Goal: Task Accomplishment & Management: Complete application form

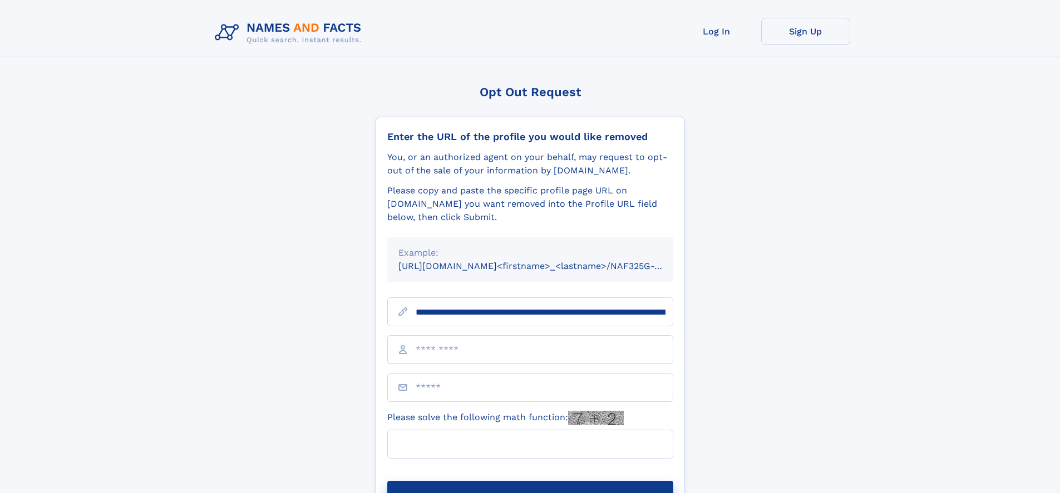
type input "**********"
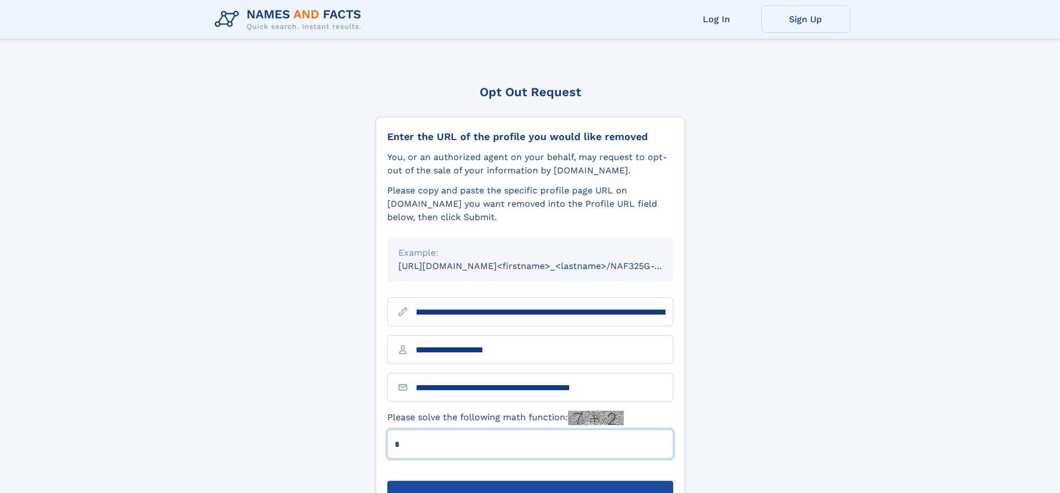
type input "*"
click at [530, 481] on button "Submit Opt Out Request" at bounding box center [530, 499] width 286 height 36
